Goal: Task Accomplishment & Management: Manage account settings

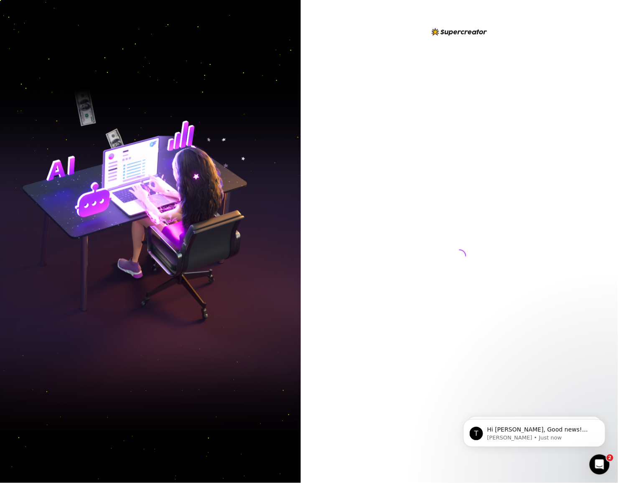
click at [373, 373] on div at bounding box center [460, 248] width 186 height 442
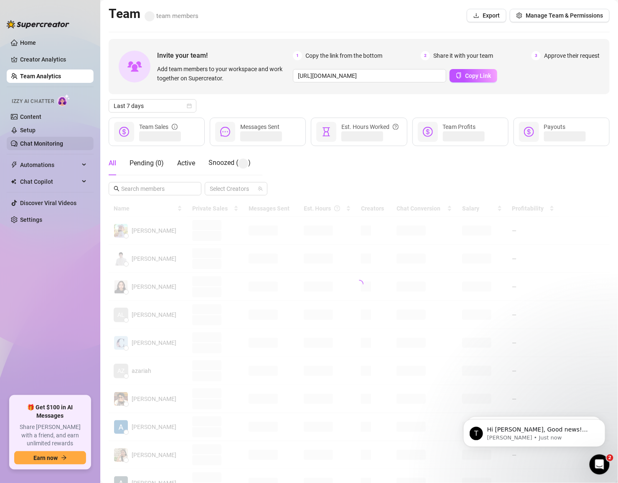
click at [42, 143] on link "Chat Monitoring" at bounding box center [41, 143] width 43 height 7
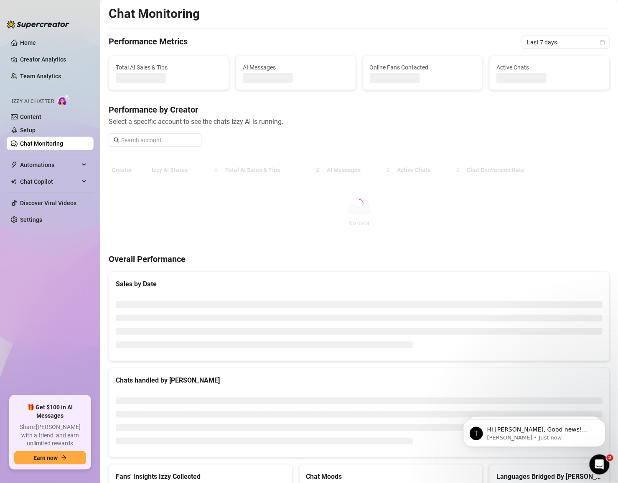
click at [34, 231] on ul "Home Creator Analytics Team Analytics Izzy AI Chatter Content Setup Chat Monito…" at bounding box center [50, 213] width 87 height 360
click at [34, 223] on link "Settings" at bounding box center [31, 219] width 22 height 7
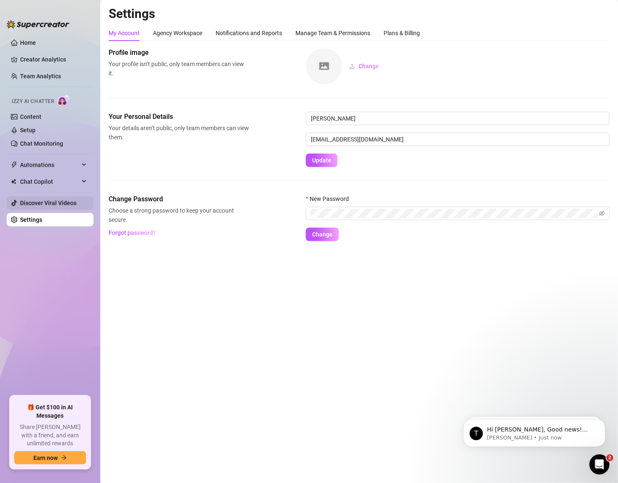
click at [34, 204] on link "Discover Viral Videos" at bounding box center [48, 202] width 56 height 7
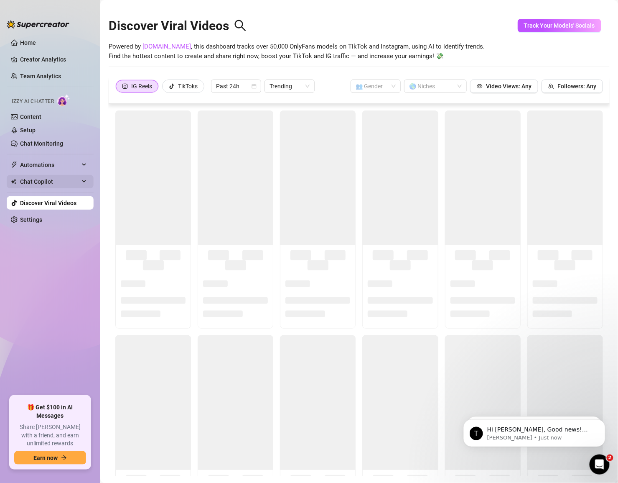
click at [34, 181] on span "Chat Copilot" at bounding box center [49, 181] width 59 height 13
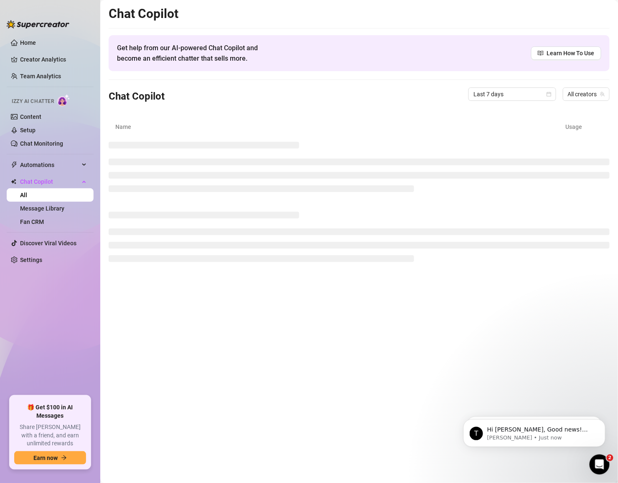
click at [27, 197] on link "All" at bounding box center [23, 195] width 7 height 7
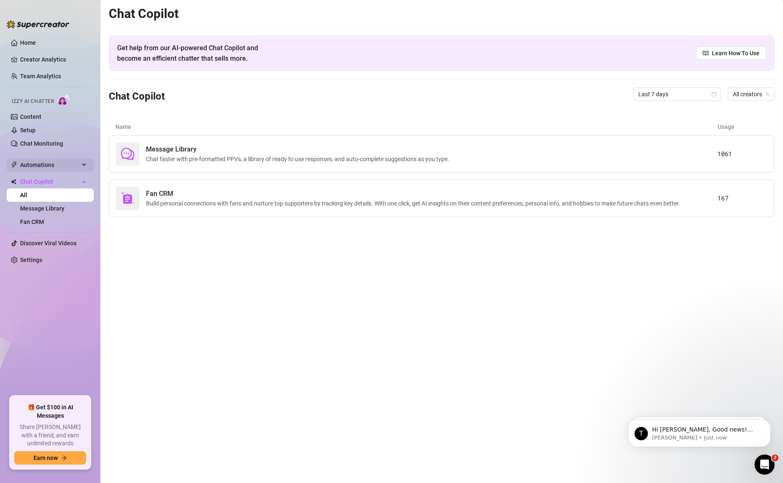
click at [35, 161] on span "Automations" at bounding box center [49, 164] width 59 height 13
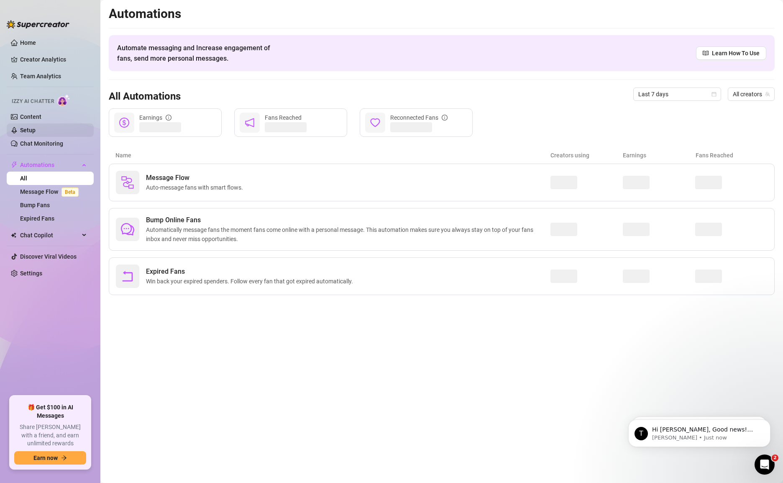
click at [34, 132] on link "Setup" at bounding box center [27, 130] width 15 height 7
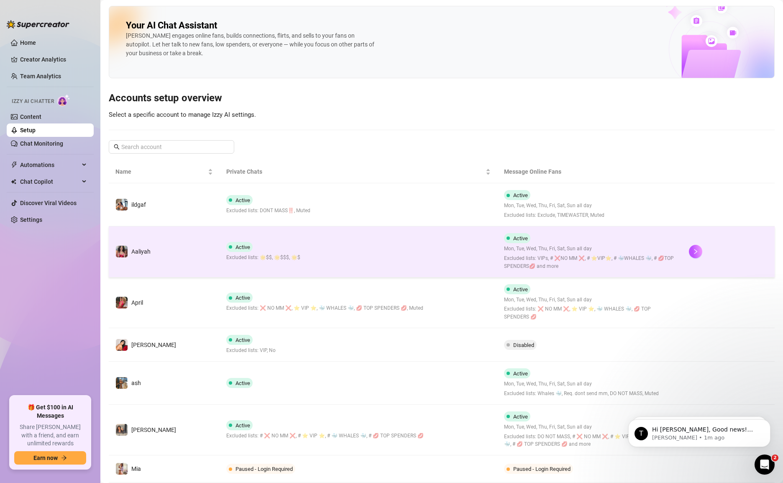
scroll to position [148, 0]
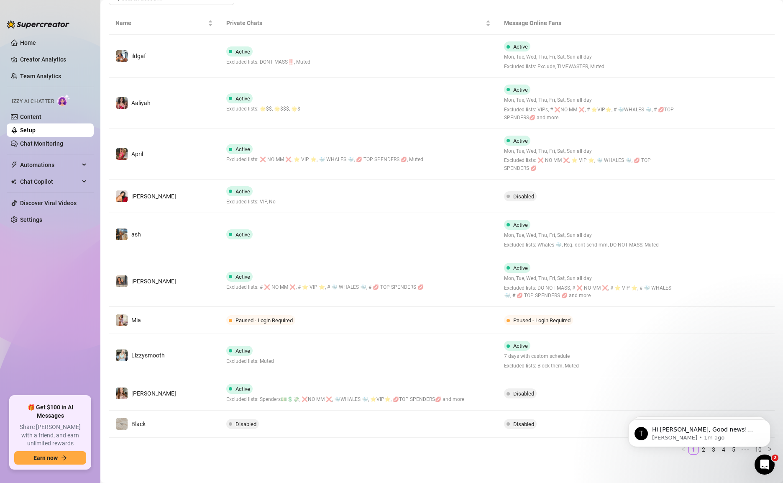
click at [618, 447] on body "T Hi Kara, Good news! We’ve just launched our Referral Program 🚀 Invite your fr…" at bounding box center [699, 431] width 161 height 52
click at [618, 448] on body "T Hi Kara, Good news! We’ve just launched our Referral Program 🚀 Invite your fr…" at bounding box center [699, 431] width 161 height 52
click at [618, 392] on icon "Dismiss notification" at bounding box center [767, 391] width 3 height 3
click at [618, 420] on icon "Dismiss notification" at bounding box center [768, 421] width 5 height 5
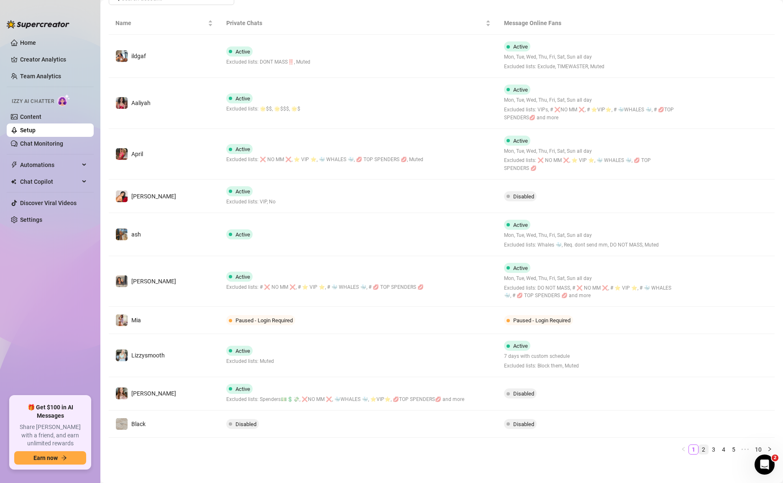
click at [618, 445] on link "2" at bounding box center [703, 449] width 9 height 9
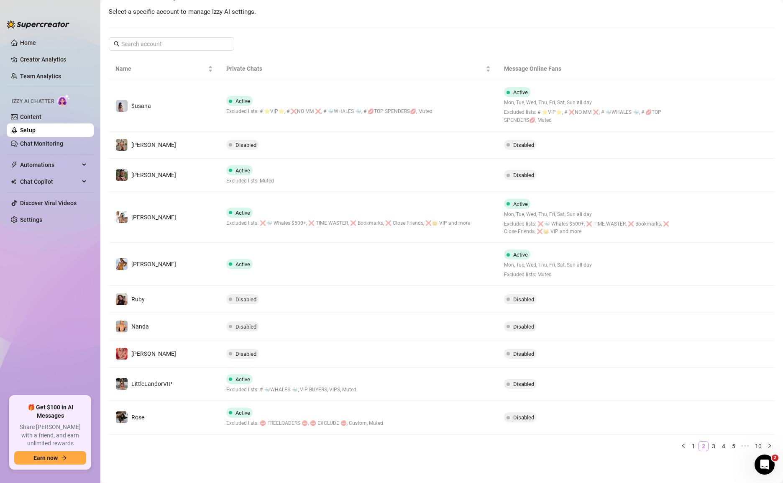
scroll to position [100, 0]
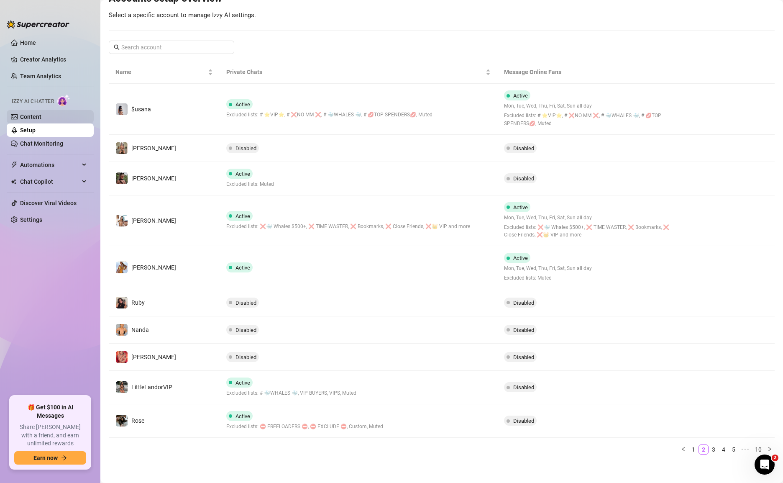
click at [34, 113] on link "Content" at bounding box center [30, 116] width 21 height 7
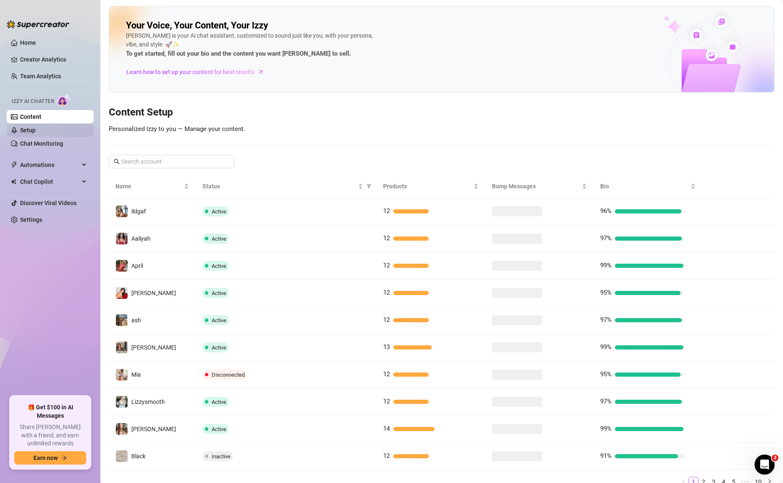
click at [36, 129] on link "Setup" at bounding box center [27, 130] width 15 height 7
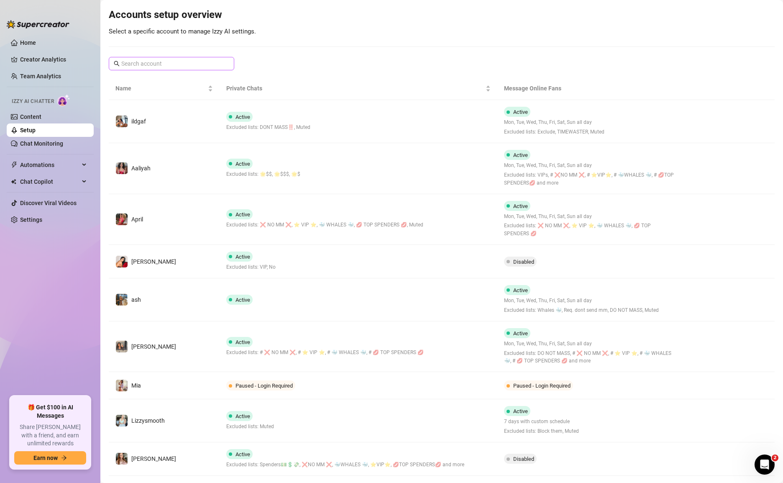
scroll to position [77, 0]
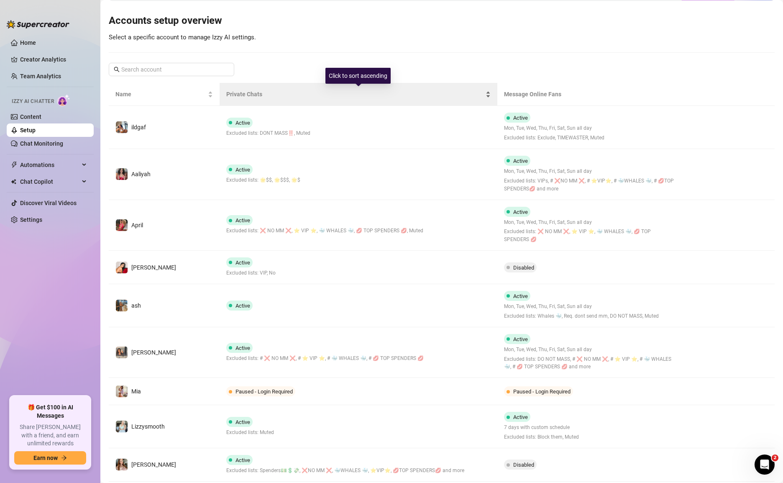
click at [251, 93] on span "Private Chats" at bounding box center [354, 93] width 257 height 9
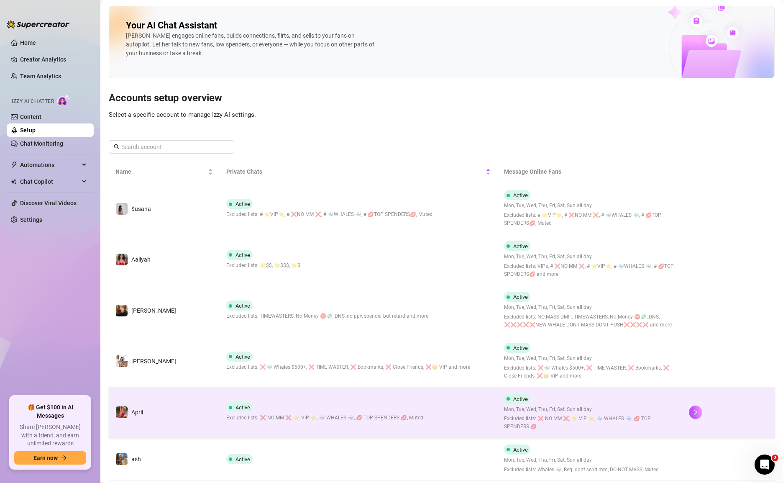
scroll to position [190, 0]
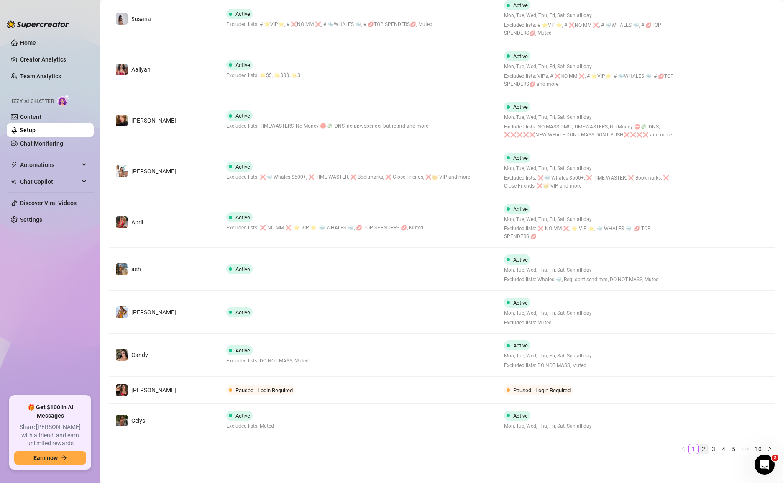
click at [618, 445] on link "2" at bounding box center [703, 448] width 9 height 9
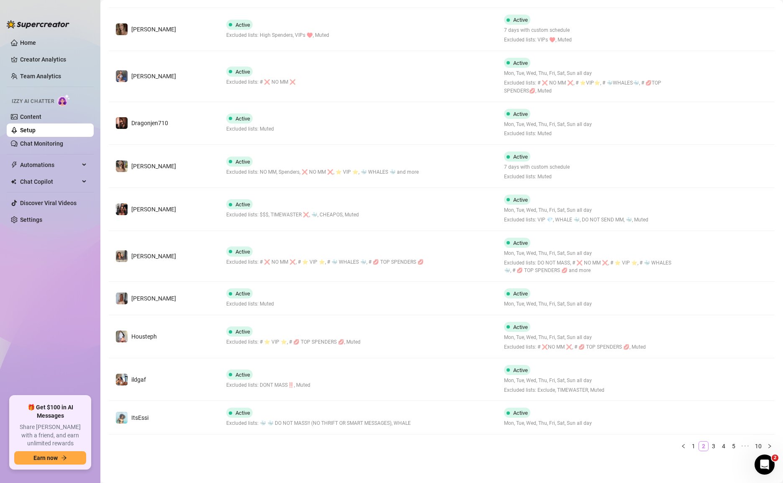
scroll to position [172, 0]
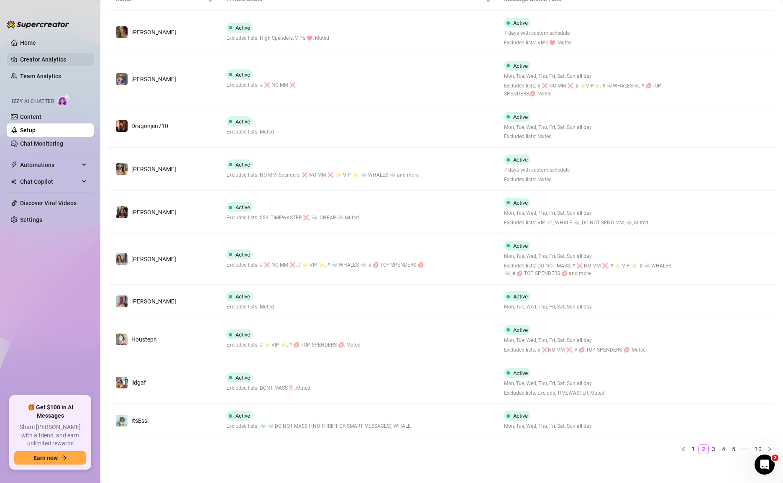
click at [45, 58] on link "Creator Analytics" at bounding box center [53, 59] width 67 height 13
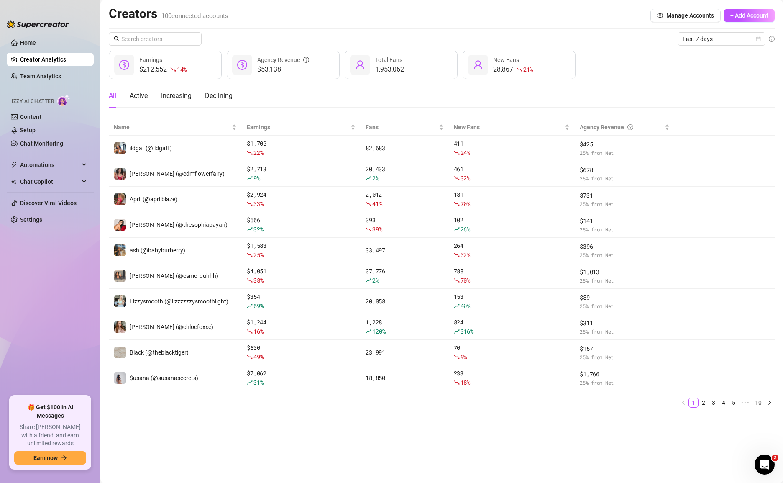
click at [51, 69] on ul "Home Creator Analytics Team Analytics Izzy AI Chatter Content Setup Chat Monito…" at bounding box center [50, 213] width 87 height 360
click at [54, 73] on link "Team Analytics" at bounding box center [40, 76] width 41 height 7
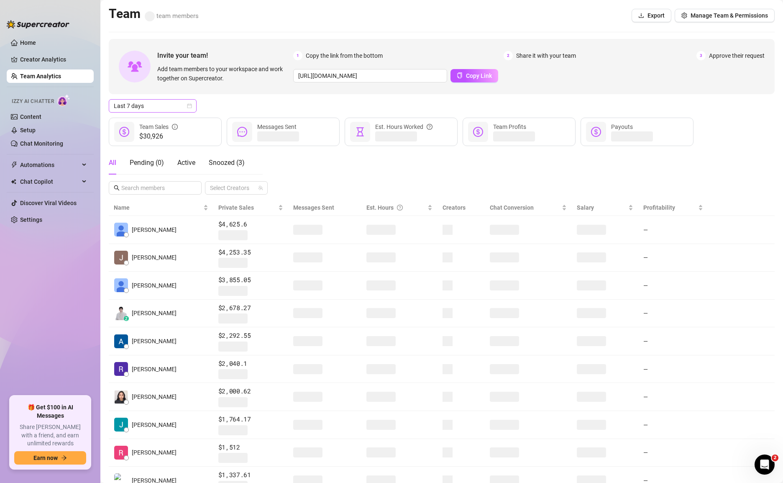
click at [168, 103] on span "Last 7 days" at bounding box center [153, 106] width 78 height 13
click at [147, 120] on div "Last 24 hours" at bounding box center [152, 122] width 74 height 9
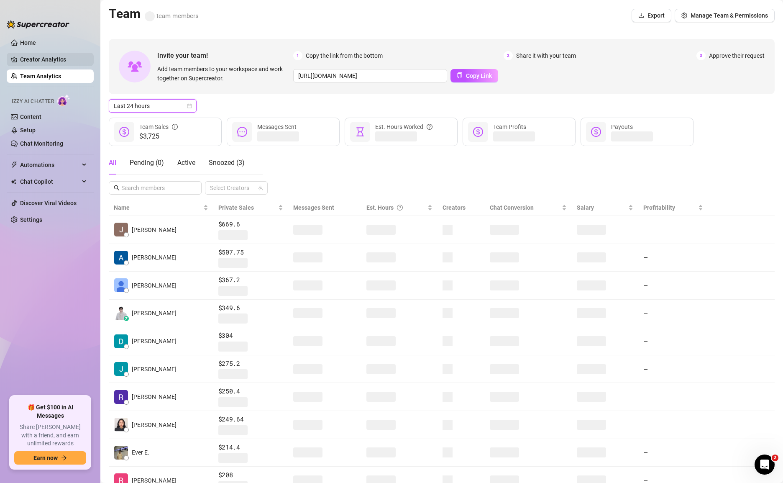
click at [59, 55] on link "Creator Analytics" at bounding box center [53, 59] width 67 height 13
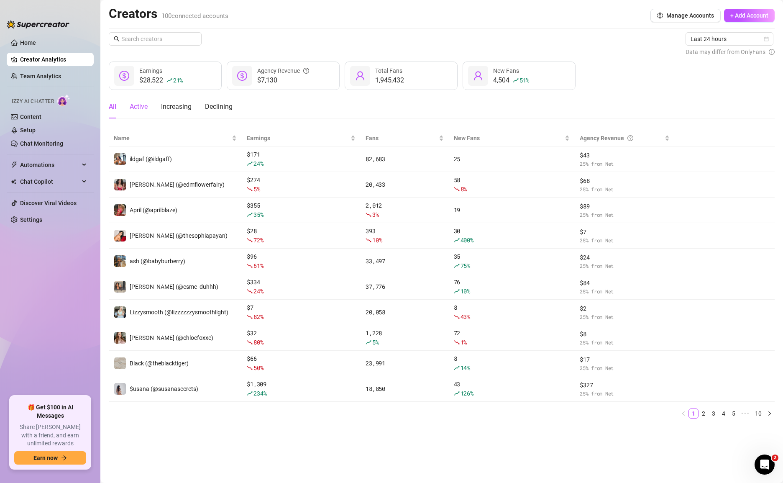
click at [135, 107] on div "Active" at bounding box center [139, 107] width 18 height 10
click at [51, 75] on link "Team Analytics" at bounding box center [40, 76] width 41 height 7
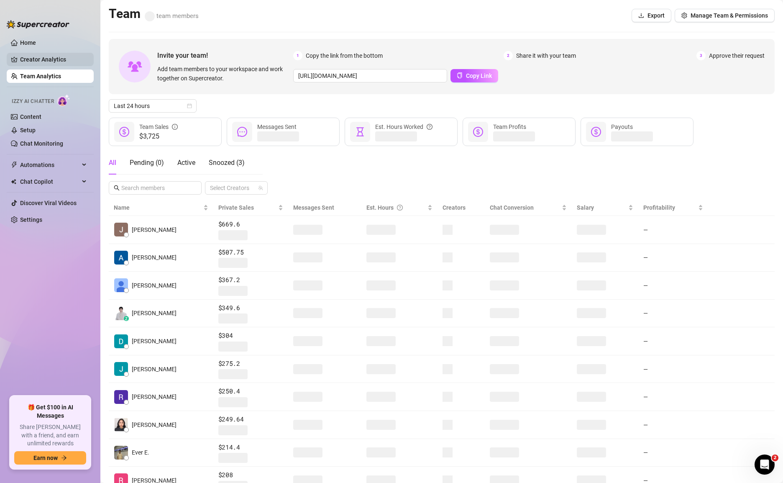
click at [49, 59] on link "Creator Analytics" at bounding box center [53, 59] width 67 height 13
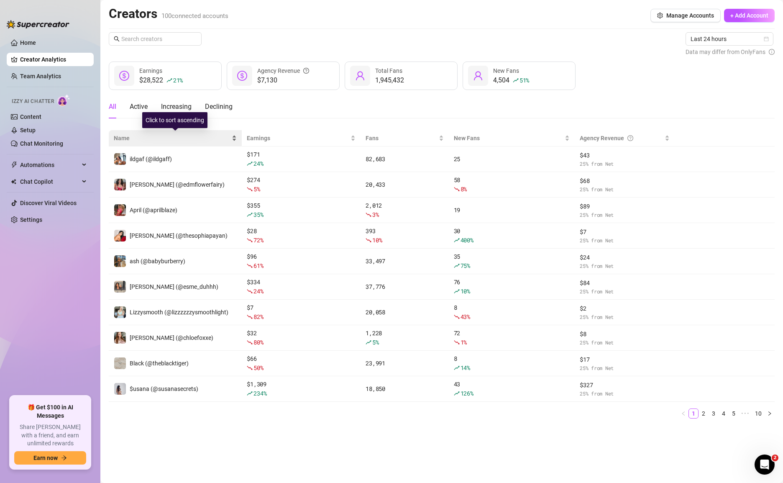
click at [235, 138] on div "Name" at bounding box center [175, 137] width 123 height 9
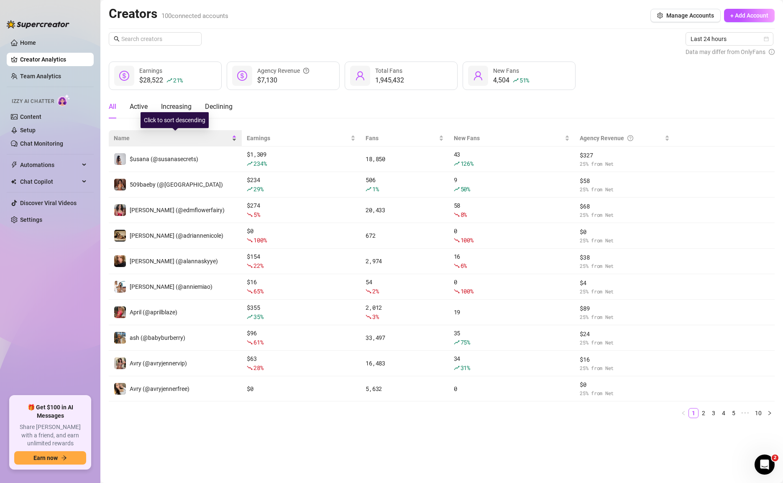
click at [235, 138] on div "Name" at bounding box center [175, 137] width 123 height 9
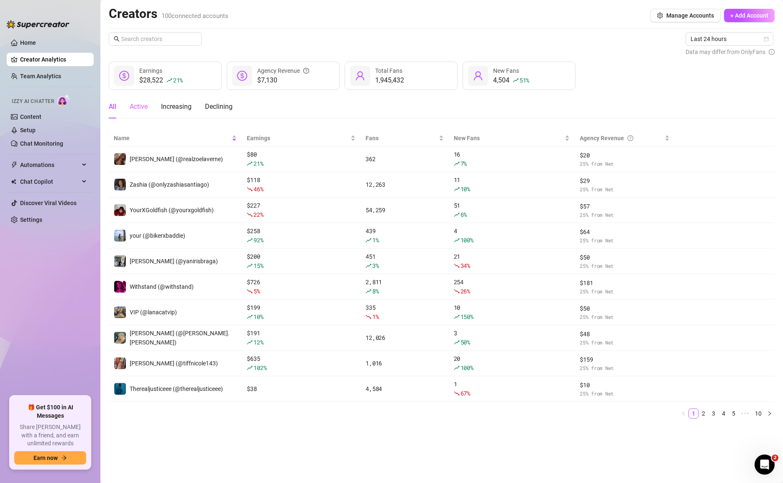
click at [143, 100] on div "Active" at bounding box center [139, 106] width 18 height 23
click at [31, 220] on link "Settings" at bounding box center [31, 219] width 22 height 7
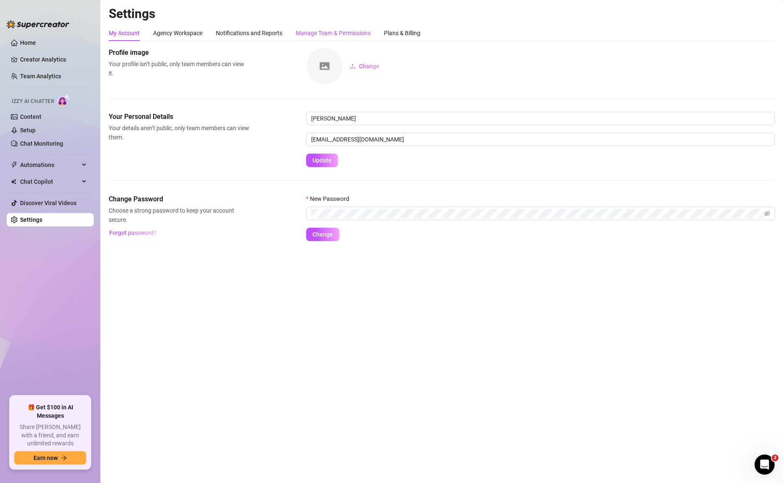
click at [337, 34] on div "Manage Team & Permissions" at bounding box center [333, 32] width 75 height 9
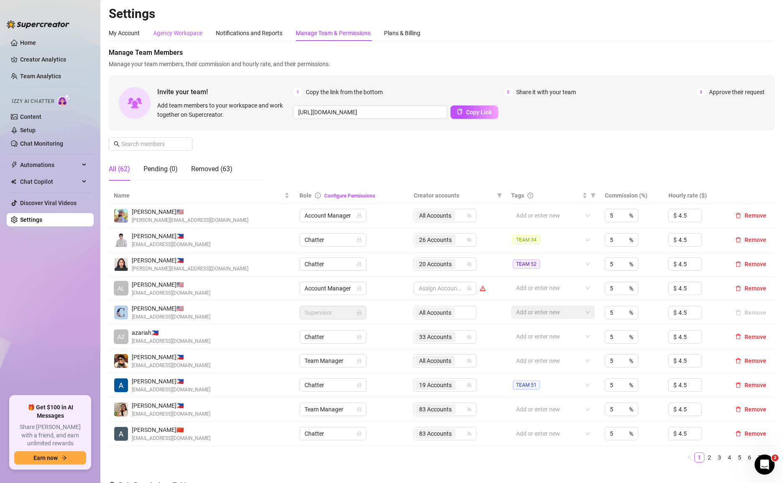
click at [197, 33] on div "Agency Workspace" at bounding box center [177, 32] width 49 height 9
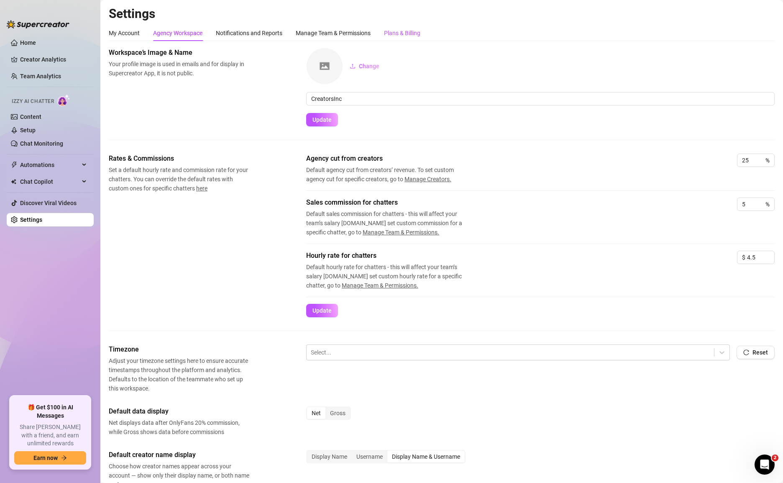
click at [402, 34] on div "Plans & Billing" at bounding box center [402, 32] width 36 height 9
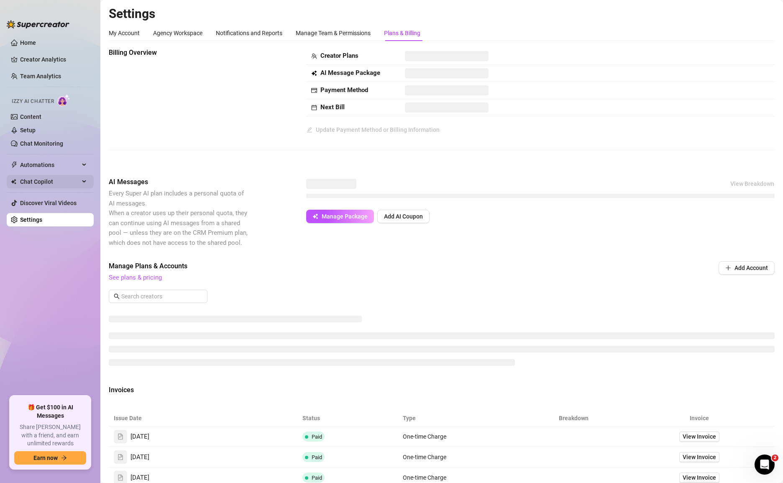
click at [40, 181] on span "Chat Copilot" at bounding box center [49, 181] width 59 height 13
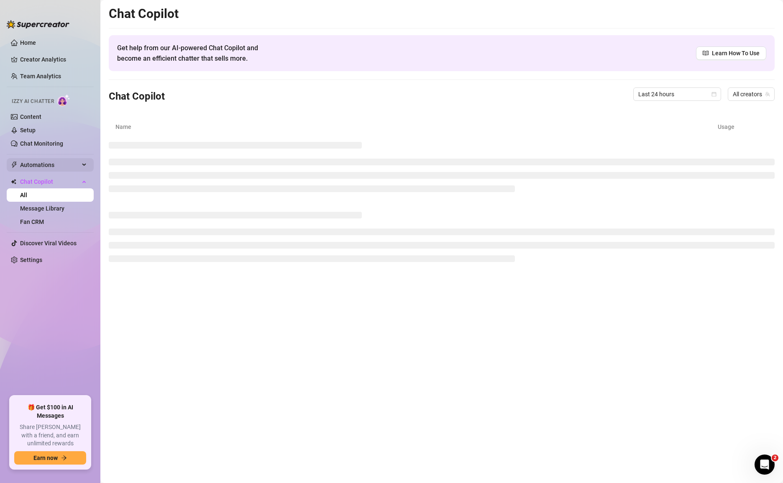
click at [82, 162] on div "Automations" at bounding box center [50, 164] width 87 height 13
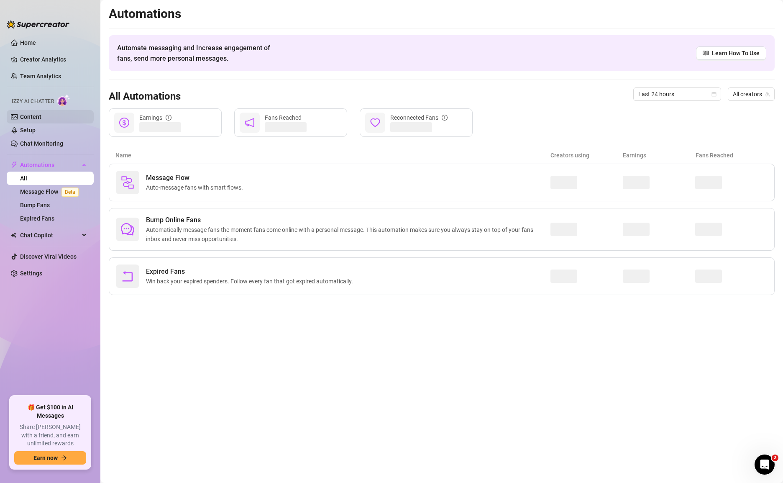
click at [36, 117] on link "Content" at bounding box center [30, 116] width 21 height 7
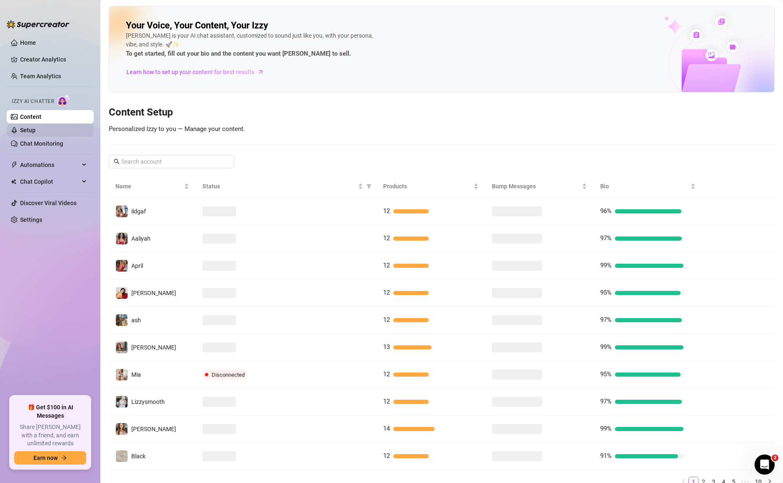
click at [35, 130] on link "Setup" at bounding box center [27, 130] width 15 height 7
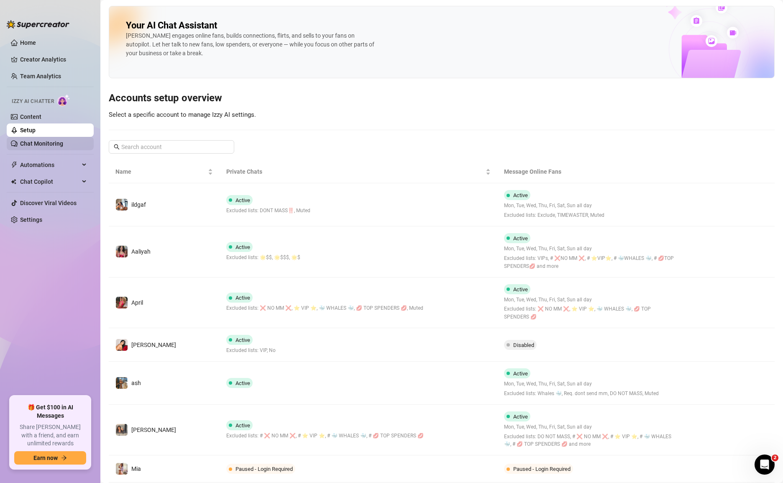
click at [38, 141] on link "Chat Monitoring" at bounding box center [41, 143] width 43 height 7
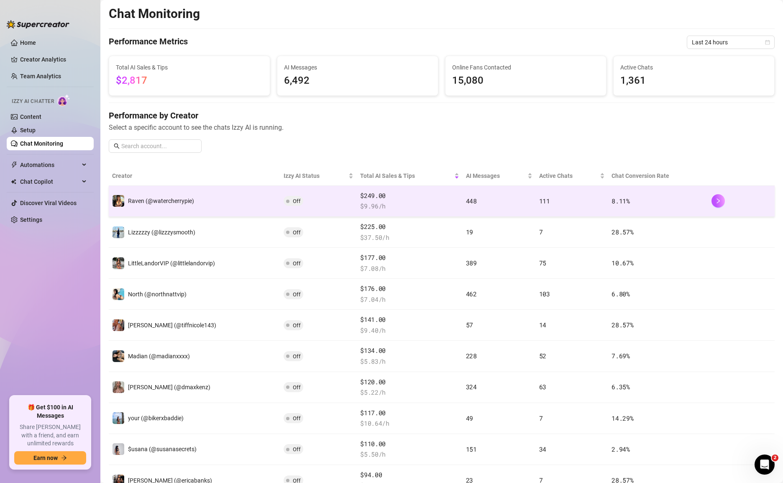
click at [290, 197] on span "Off" at bounding box center [294, 201] width 20 height 10
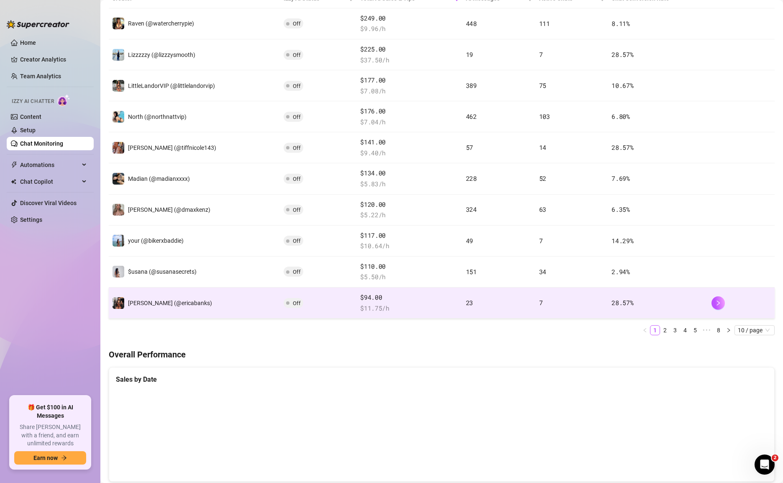
scroll to position [178, 0]
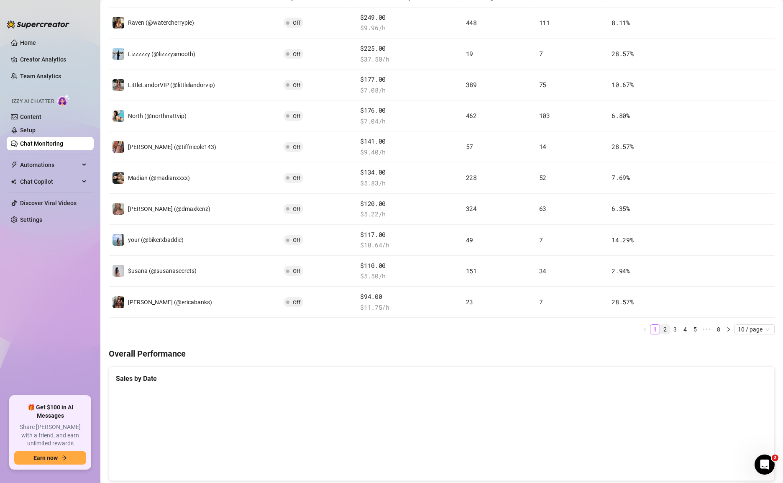
click at [618, 324] on link "2" at bounding box center [664, 328] width 9 height 9
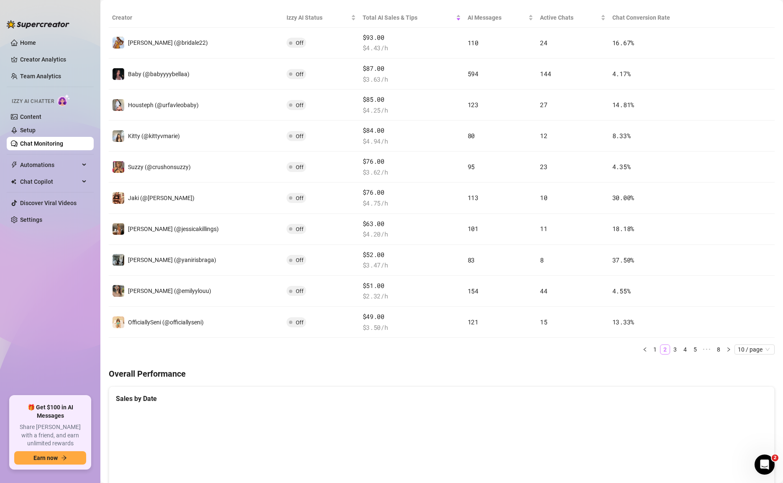
scroll to position [411, 0]
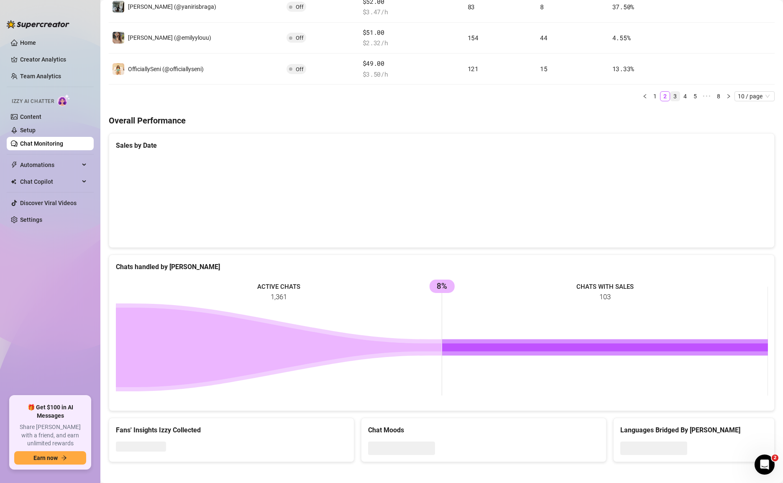
click at [618, 93] on link "3" at bounding box center [674, 96] width 9 height 9
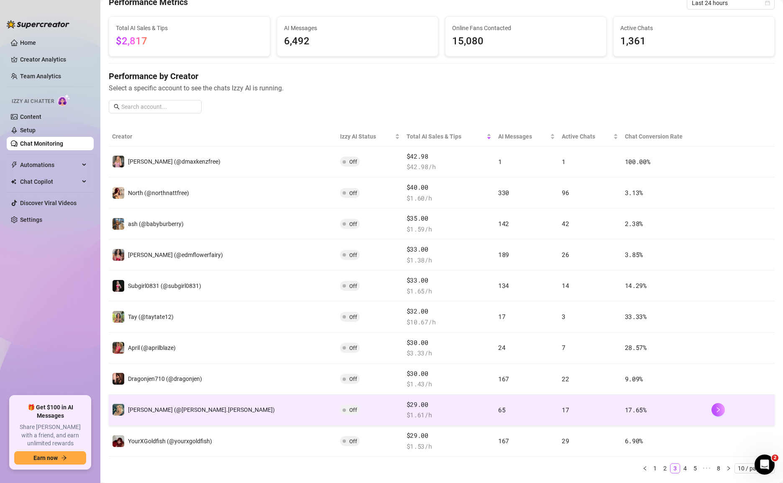
scroll to position [44, 0]
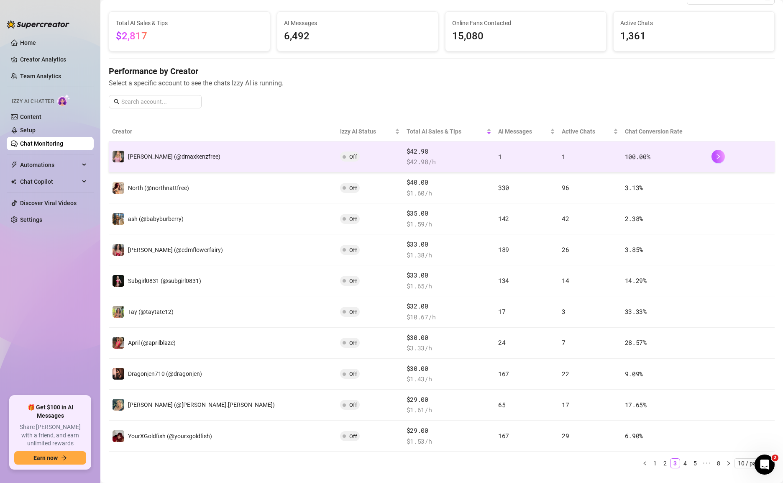
click at [342, 157] on span at bounding box center [343, 156] width 3 height 10
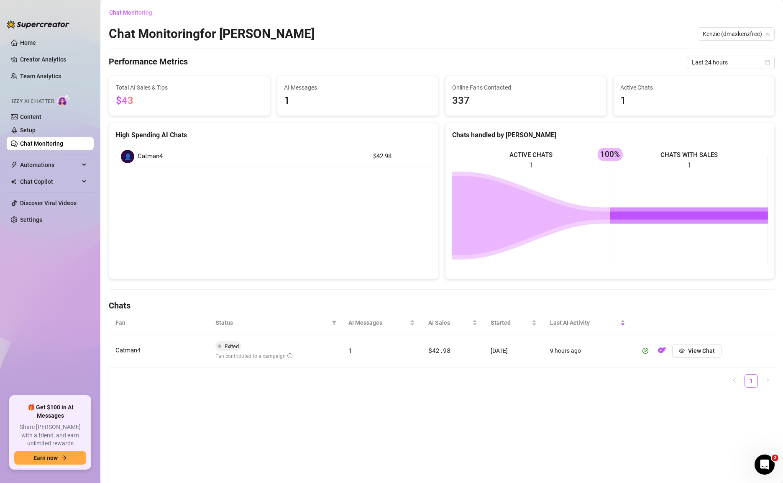
click at [51, 147] on link "Chat Monitoring" at bounding box center [41, 143] width 43 height 7
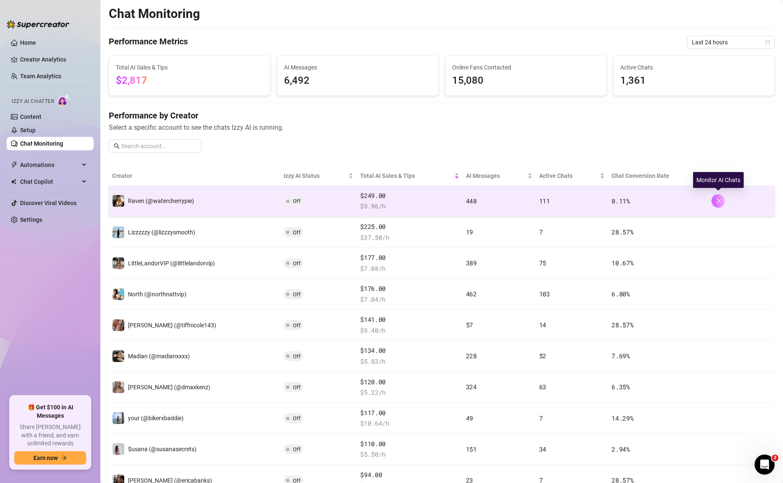
click at [618, 198] on icon "right" at bounding box center [718, 201] width 6 height 6
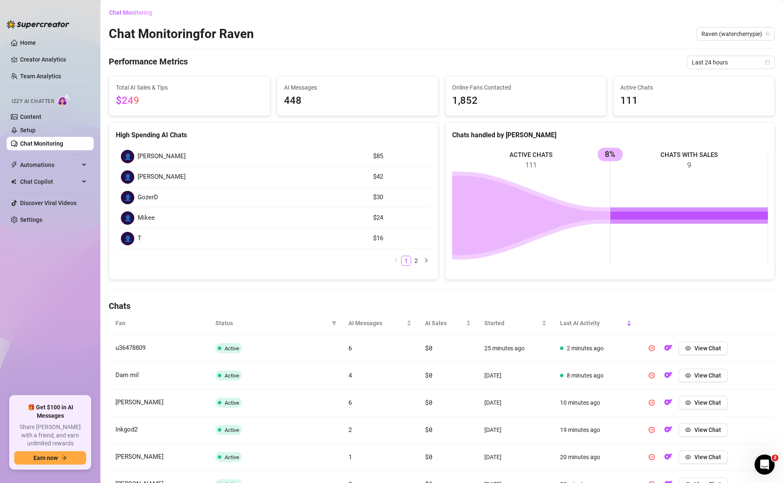
click at [55, 142] on link "Chat Monitoring" at bounding box center [41, 143] width 43 height 7
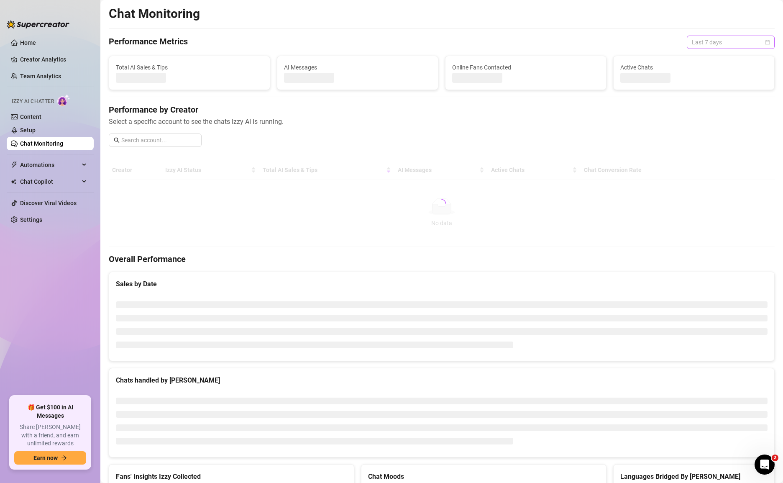
click at [714, 41] on span "Last 7 days" at bounding box center [731, 42] width 78 height 13
click at [713, 61] on div "Last 24 hours" at bounding box center [730, 58] width 74 height 9
click at [531, 31] on div "Chat Monitoring Performance Metrics Last 24 hours Last 24 hours Total AI Sales …" at bounding box center [442, 257] width 666 height 503
click at [30, 116] on link "Content" at bounding box center [30, 116] width 21 height 7
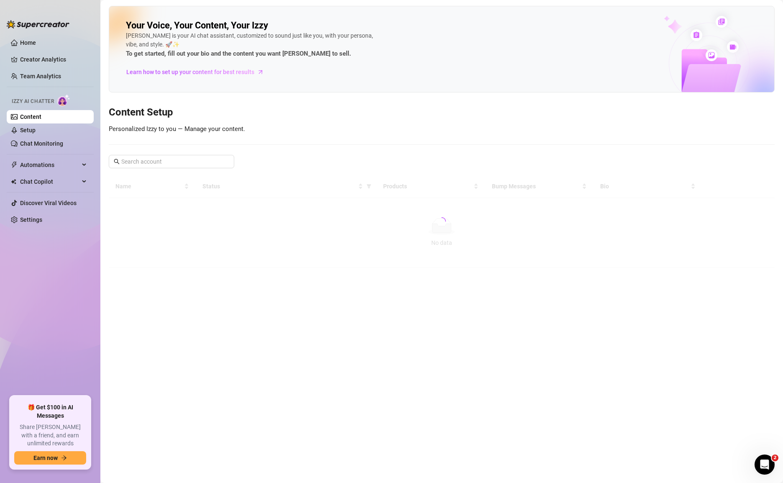
click at [45, 50] on ul "Home Creator Analytics Team Analytics Izzy AI Chatter Content Setup Chat Monito…" at bounding box center [50, 213] width 87 height 360
click at [46, 62] on link "Creator Analytics" at bounding box center [53, 59] width 67 height 13
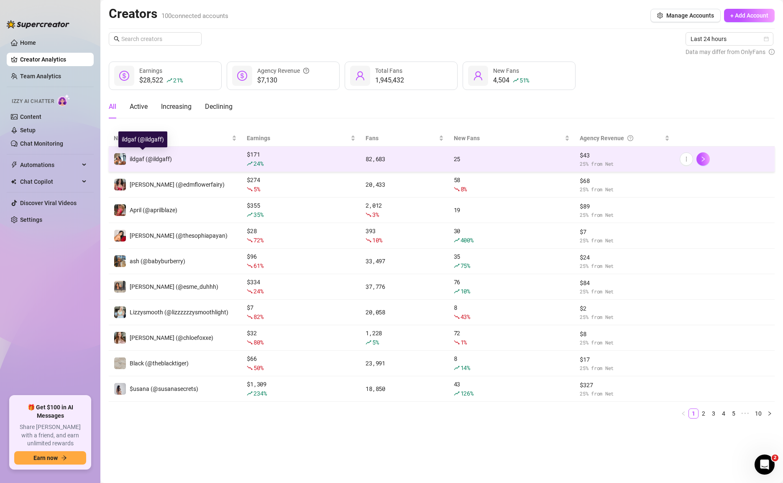
click at [134, 153] on div "ildgaf (@ildgaff)" at bounding box center [143, 159] width 58 height 13
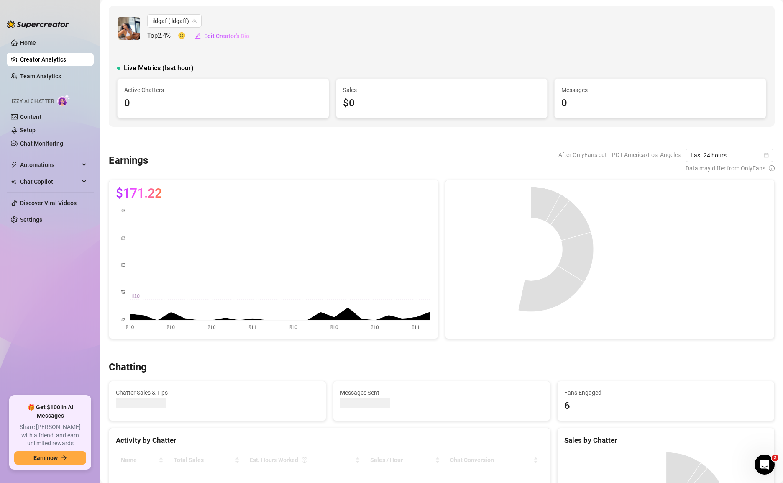
click at [208, 18] on icon "ellipsis" at bounding box center [208, 21] width 6 height 6
click at [223, 38] on span "ildgaf's Automations" at bounding box center [246, 37] width 53 height 9
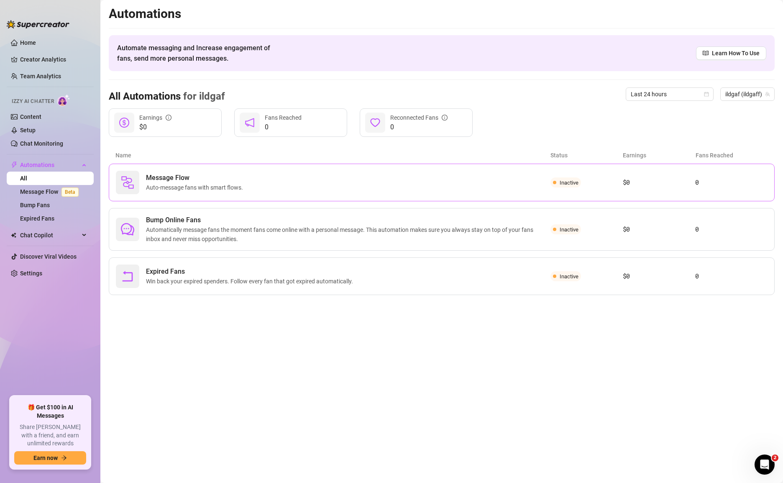
click at [202, 189] on span "Auto-message fans with smart flows." at bounding box center [196, 187] width 100 height 9
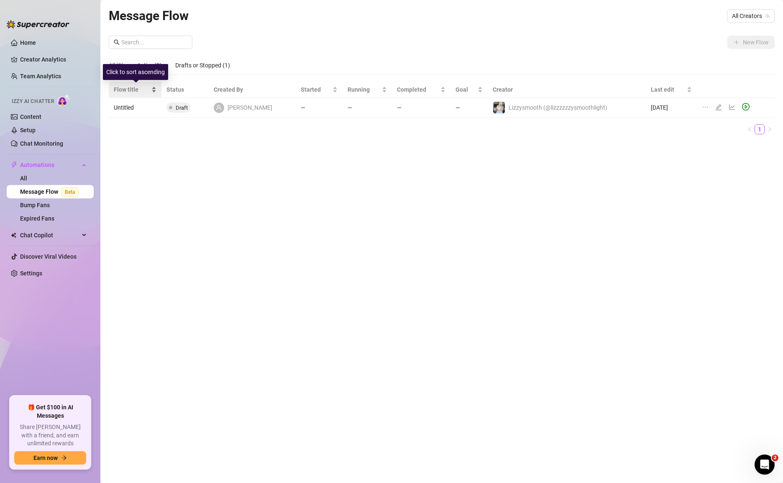
click at [128, 91] on span "Flow title" at bounding box center [132, 89] width 36 height 9
click at [117, 65] on div "All (1)" at bounding box center [116, 65] width 15 height 9
click at [27, 175] on link "All" at bounding box center [23, 178] width 7 height 7
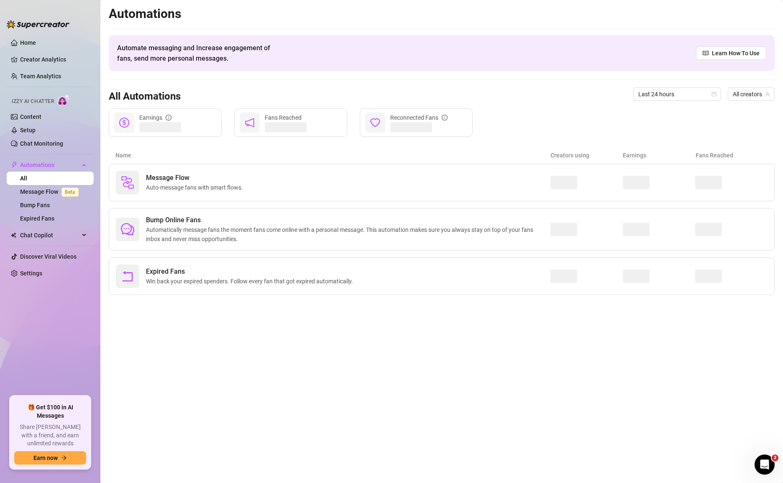
click at [227, 310] on main "Automations Automate messaging and Increase engagement of fans, send more perso…" at bounding box center [441, 241] width 682 height 483
click at [57, 61] on link "Creator Analytics" at bounding box center [53, 59] width 67 height 13
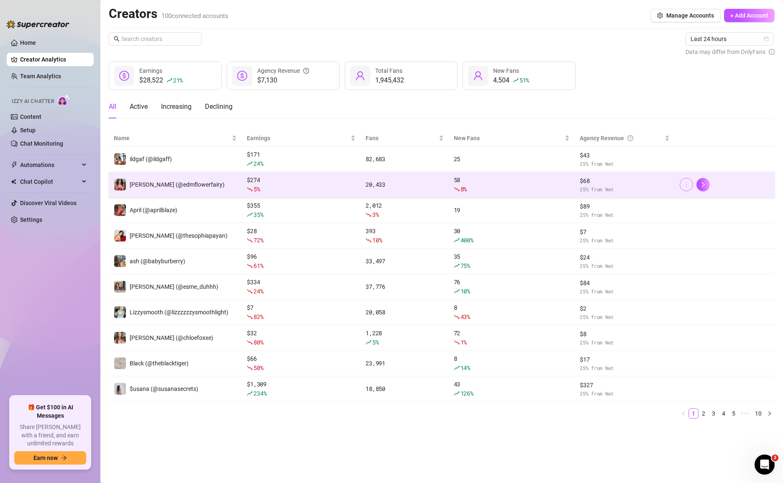
click at [688, 186] on icon "more" at bounding box center [686, 184] width 6 height 6
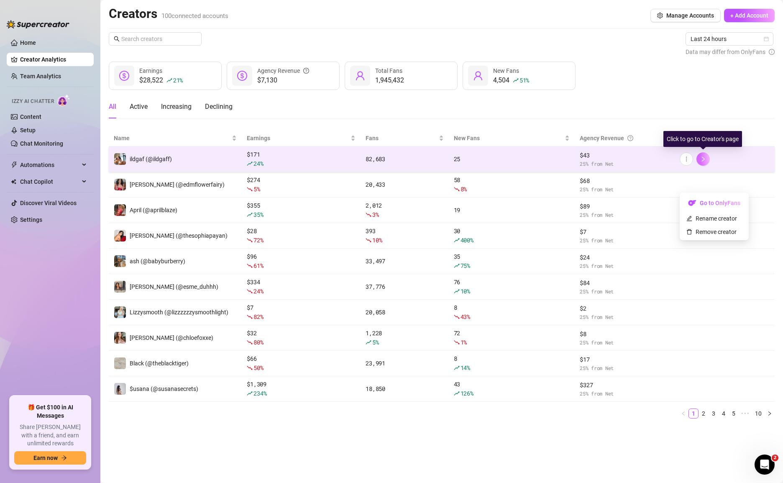
click at [703, 156] on icon "right" at bounding box center [703, 159] width 6 height 6
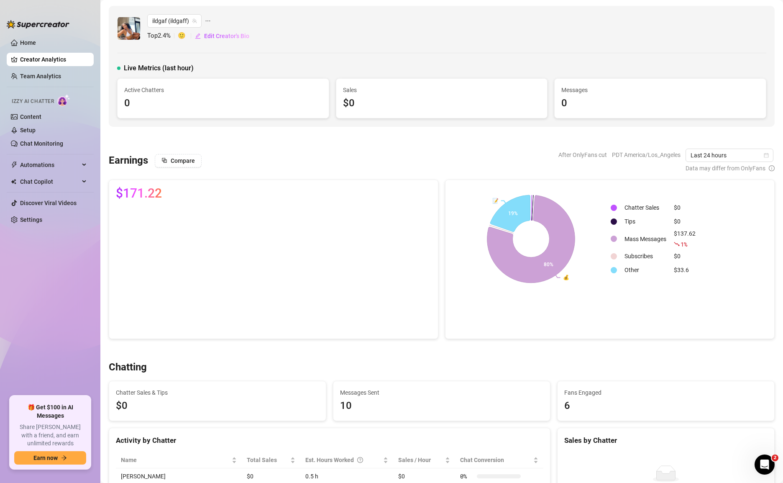
click at [206, 19] on icon "ellipsis" at bounding box center [208, 21] width 6 height 6
click at [258, 37] on span "ildgaf's Automations" at bounding box center [246, 37] width 53 height 9
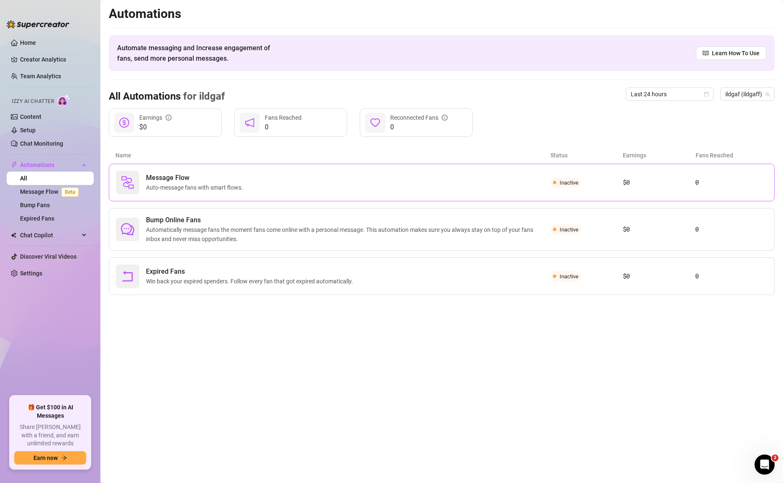
click at [559, 183] on span "Inactive" at bounding box center [565, 182] width 31 height 10
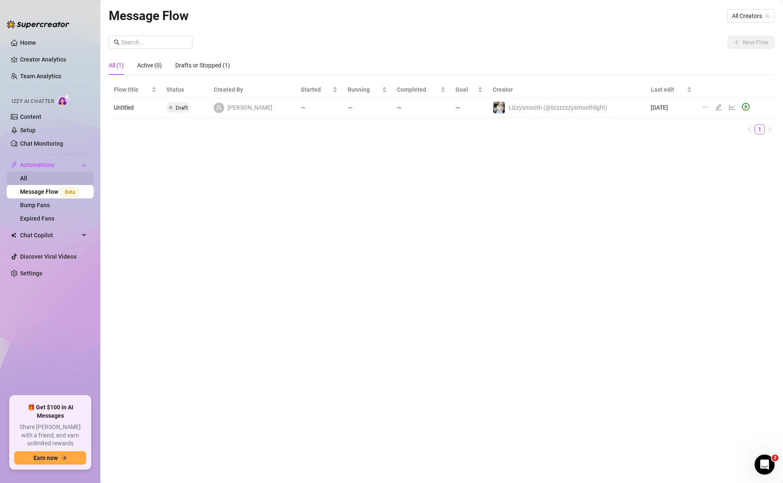
click at [22, 176] on link "All" at bounding box center [23, 178] width 7 height 7
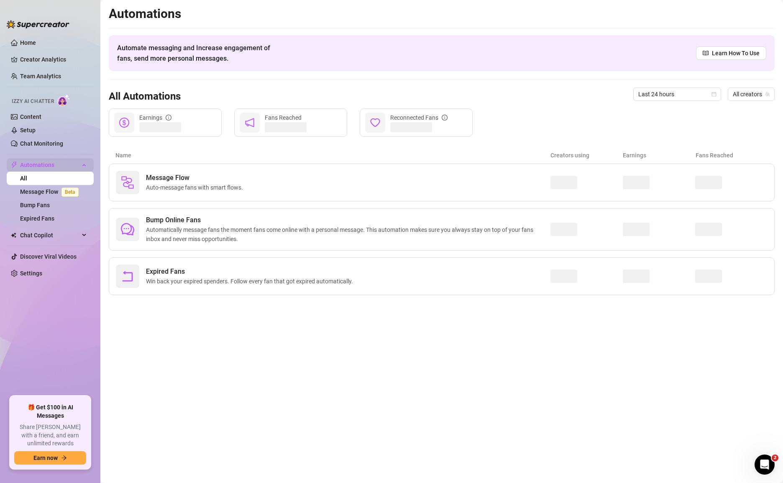
click at [28, 165] on span "Automations" at bounding box center [49, 164] width 59 height 13
click at [32, 164] on span "Automations" at bounding box center [49, 164] width 59 height 13
click at [43, 235] on span "Chat Copilot" at bounding box center [49, 234] width 59 height 13
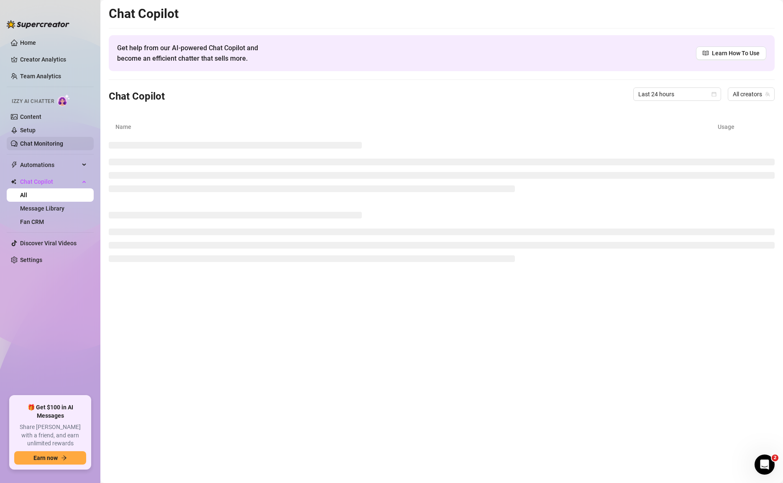
click at [44, 140] on link "Chat Monitoring" at bounding box center [41, 143] width 43 height 7
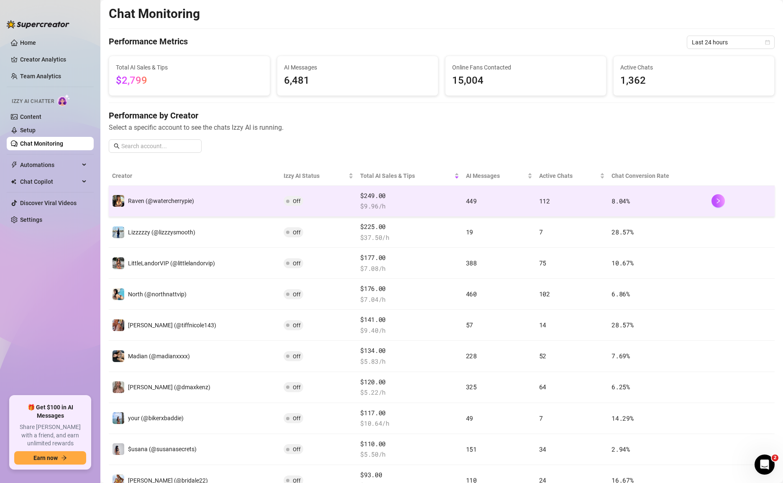
click at [289, 199] on span "Off" at bounding box center [294, 201] width 20 height 10
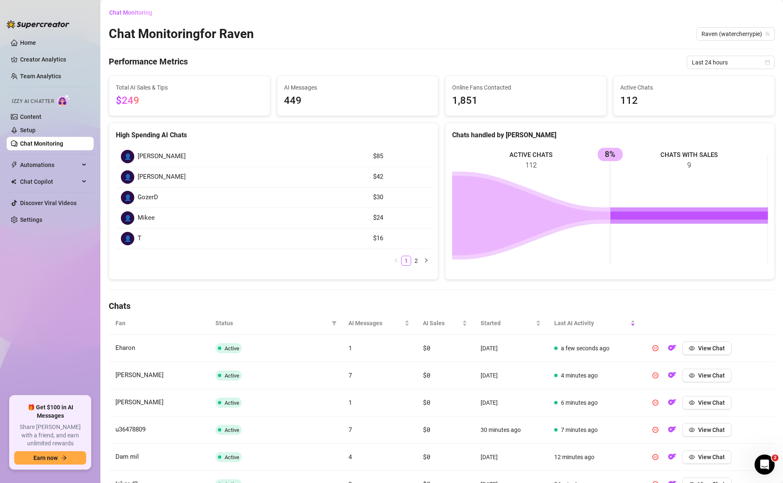
click at [171, 34] on h2 "Chat Monitoring for Raven" at bounding box center [181, 34] width 145 height 16
click at [130, 11] on span "Chat Monitoring" at bounding box center [130, 12] width 43 height 7
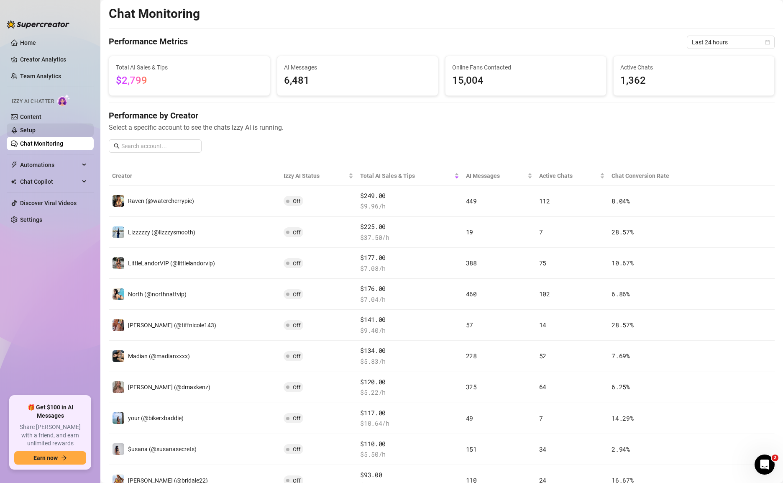
click at [36, 130] on link "Setup" at bounding box center [27, 130] width 15 height 7
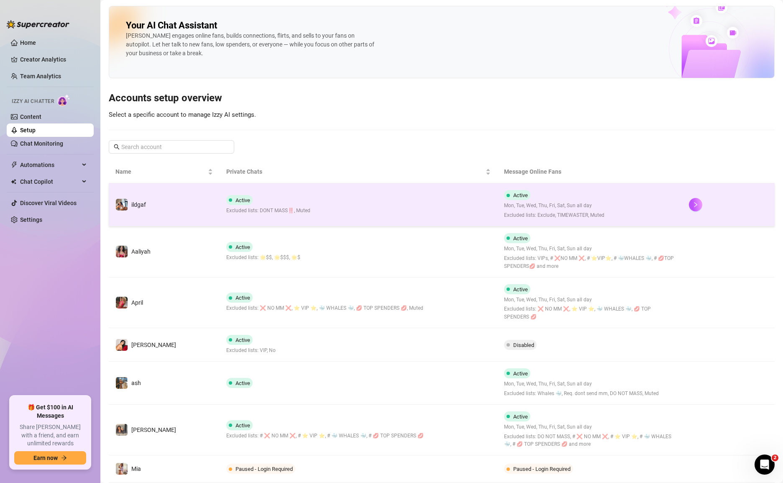
click at [234, 199] on span "Active" at bounding box center [239, 200] width 26 height 10
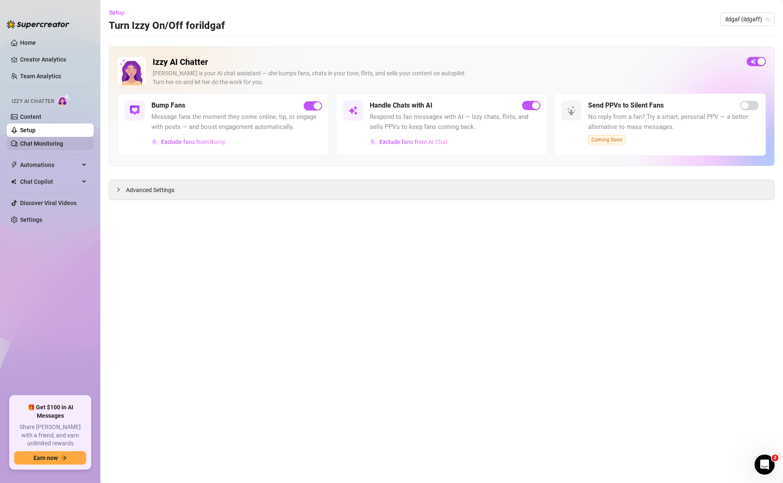
click at [59, 140] on link "Chat Monitoring" at bounding box center [41, 143] width 43 height 7
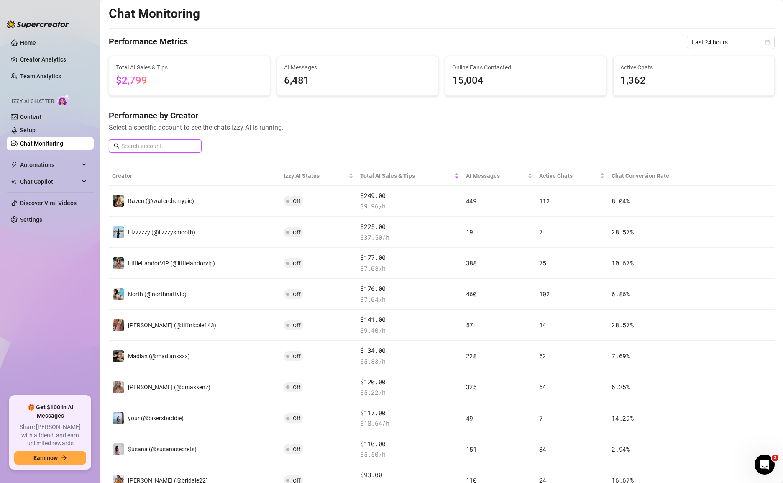
click at [168, 143] on input "text" at bounding box center [158, 145] width 75 height 9
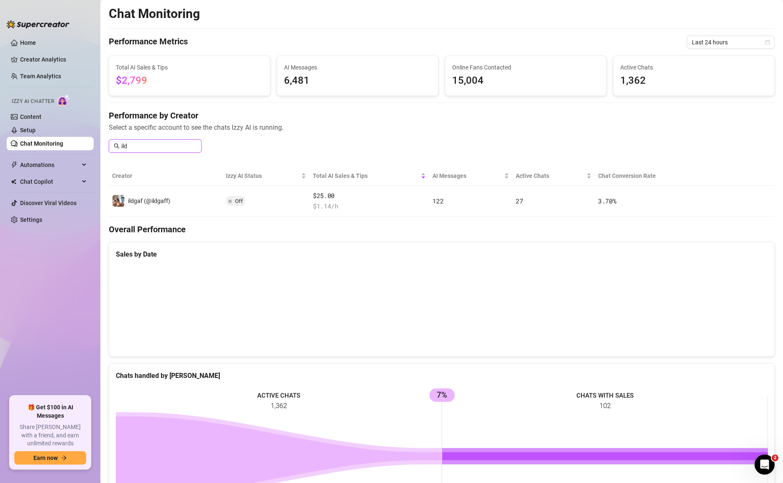
type input "ild"
click at [262, 31] on div "Chat Monitoring Performance Metrics Last 24 hours Total AI Sales & Tips $2,799 …" at bounding box center [442, 349] width 666 height 686
